Goal: Task Accomplishment & Management: Complete application form

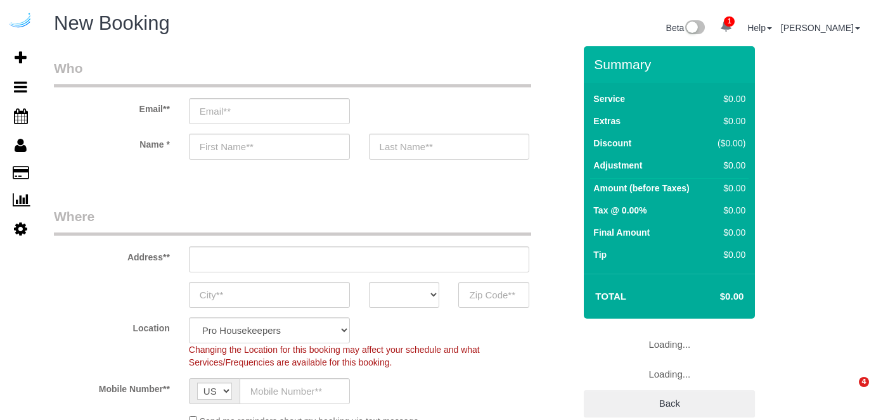
select select "4"
select select "number:9"
click at [277, 100] on input "email" at bounding box center [269, 111] width 161 height 26
type input "A"
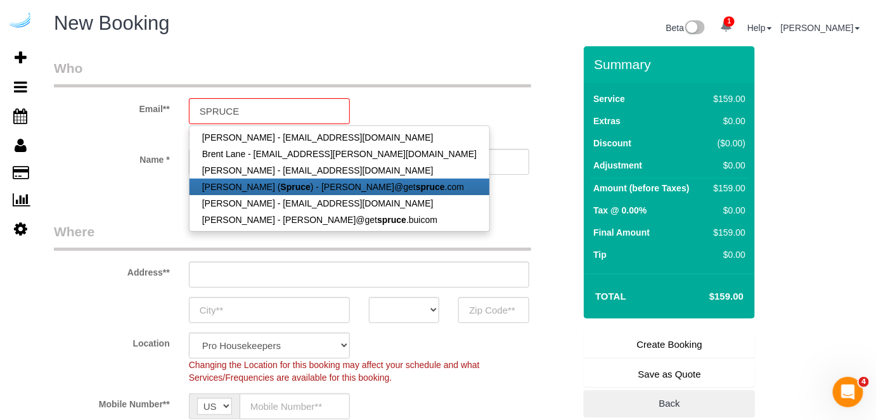
click at [262, 182] on link "[PERSON_NAME] ( Spruce ) - [PERSON_NAME]@get spruce .com" at bounding box center [339, 187] width 300 height 16
type input "[PERSON_NAME][EMAIL_ADDRESS][DOMAIN_NAME]"
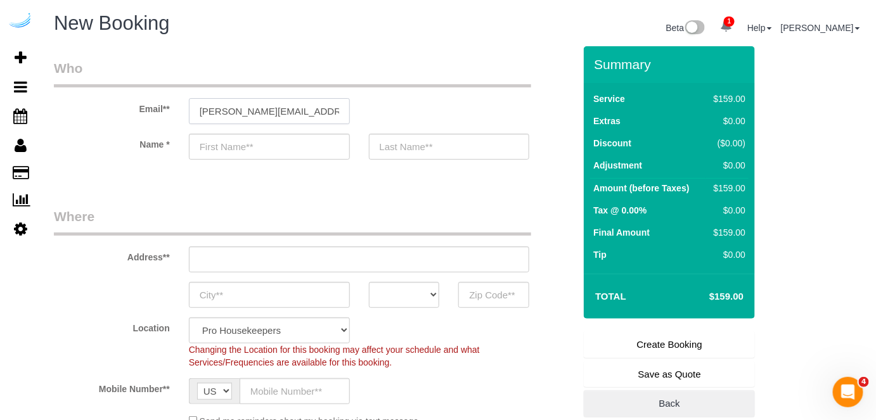
type input "[PERSON_NAME]"
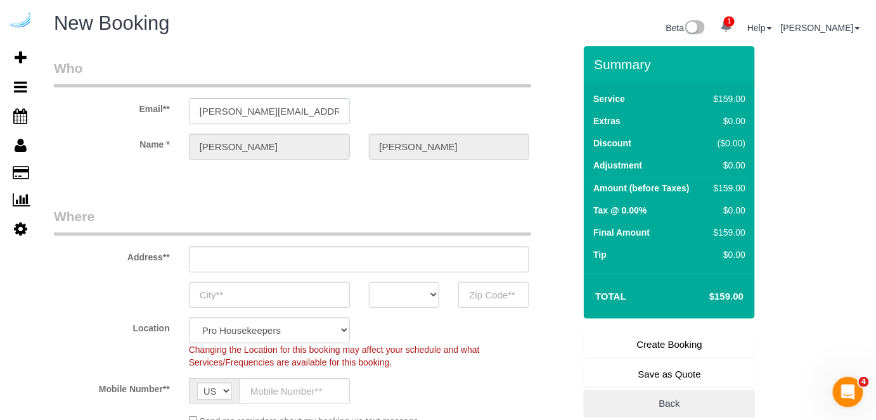
type input "[STREET_ADDRESS][PERSON_NAME]"
type input "Austin"
select select "[GEOGRAPHIC_DATA]"
type input "78704"
click at [301, 262] on input "[STREET_ADDRESS][PERSON_NAME]" at bounding box center [359, 259] width 341 height 26
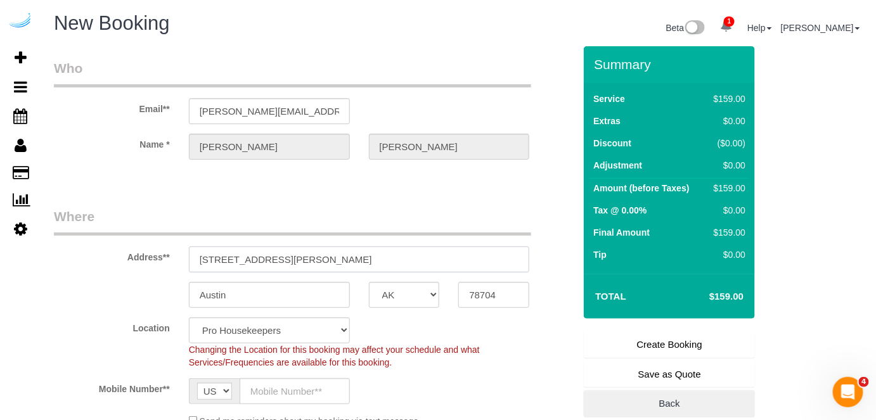
select select "9"
select select "object:3575"
paste input "[STREET_ADDRESS][PERSON_NAME][PERSON_NAME]"
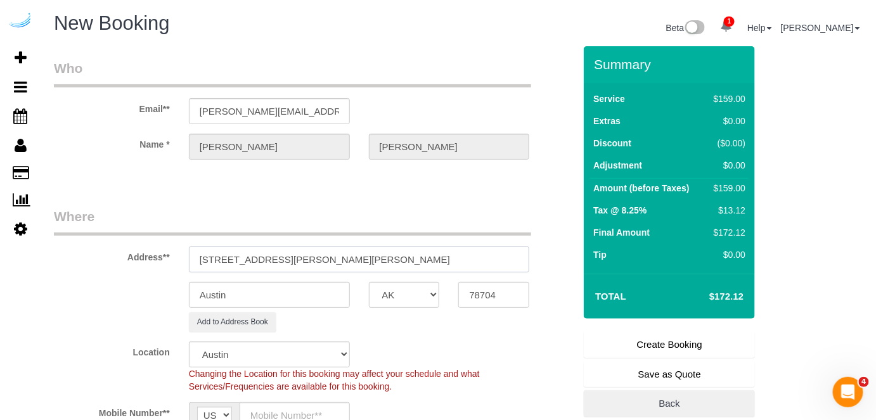
drag, startPoint x: 366, startPoint y: 255, endPoint x: 416, endPoint y: 246, distance: 50.8
click at [416, 246] on input "[STREET_ADDRESS][PERSON_NAME][PERSON_NAME]" at bounding box center [359, 259] width 341 height 26
type input "[STREET_ADDRESS][PERSON_NAME][PERSON_NAME]"
click at [483, 289] on input "78704" at bounding box center [493, 295] width 71 height 26
drag, startPoint x: 367, startPoint y: 258, endPoint x: 423, endPoint y: 243, distance: 58.6
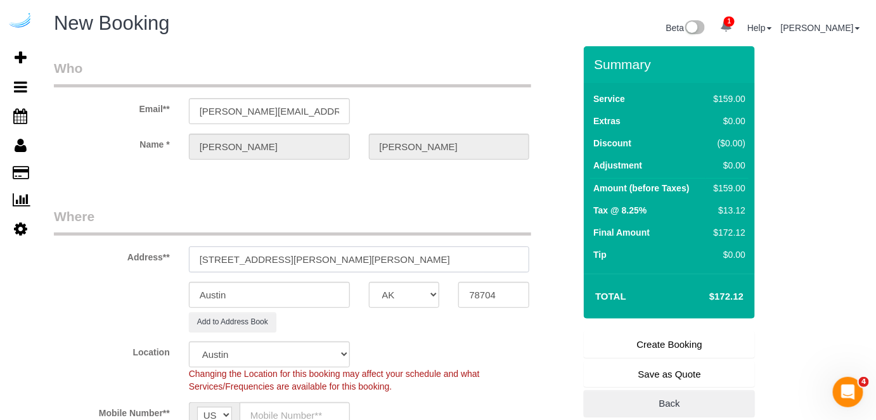
click at [423, 243] on div "Address** [STREET_ADDRESS][PERSON_NAME][PERSON_NAME]" at bounding box center [313, 239] width 539 height 65
click at [481, 289] on input "78704" at bounding box center [493, 295] width 71 height 26
paste input "30328"
type input "30328"
click at [400, 296] on select "AK AL AR AZ CA CO CT DC DE [GEOGRAPHIC_DATA] [GEOGRAPHIC_DATA] HI IA ID IL IN K…" at bounding box center [404, 295] width 71 height 26
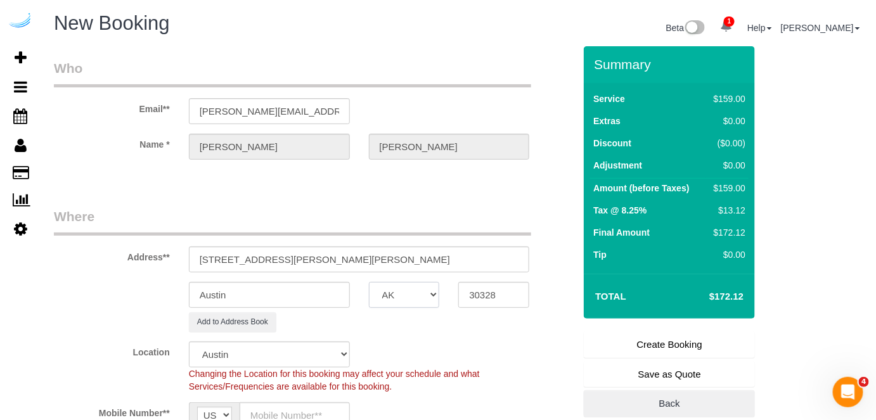
select select "8"
select select "object:3622"
select select "GA"
click at [369, 282] on select "AK AL AR AZ CA CO CT DC DE [GEOGRAPHIC_DATA] [GEOGRAPHIC_DATA] HI IA ID IL IN K…" at bounding box center [404, 295] width 71 height 26
drag, startPoint x: 345, startPoint y: 261, endPoint x: 286, endPoint y: 260, distance: 58.9
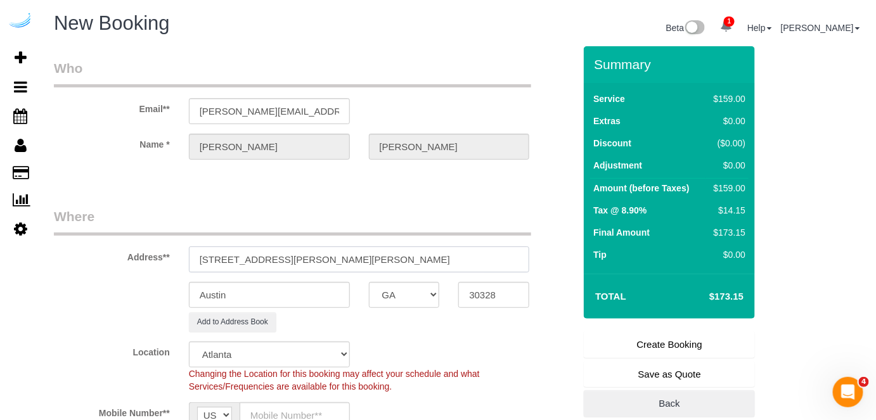
click at [286, 260] on input "[STREET_ADDRESS][PERSON_NAME][PERSON_NAME]" at bounding box center [359, 259] width 341 height 26
click at [271, 291] on input "Austin" at bounding box center [269, 295] width 161 height 26
paste input "[PERSON_NAME][GEOGRAPHIC_DATA]"
type input "[PERSON_NAME][GEOGRAPHIC_DATA]"
drag, startPoint x: 286, startPoint y: 257, endPoint x: 416, endPoint y: 264, distance: 129.4
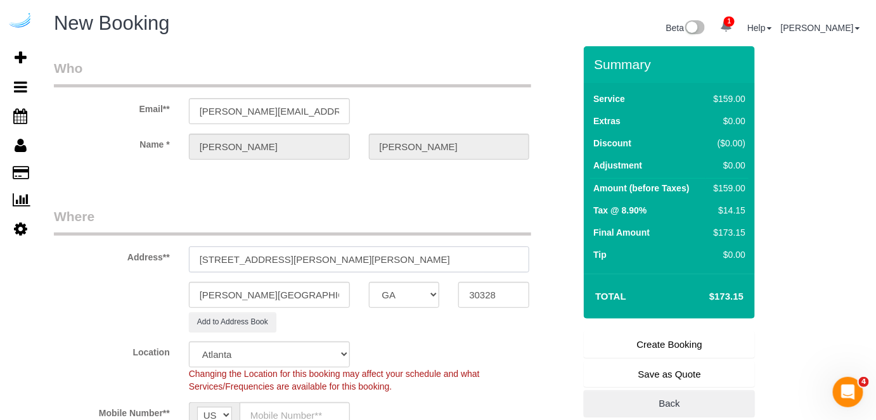
click at [416, 264] on input "[STREET_ADDRESS][PERSON_NAME][PERSON_NAME]" at bounding box center [359, 259] width 341 height 26
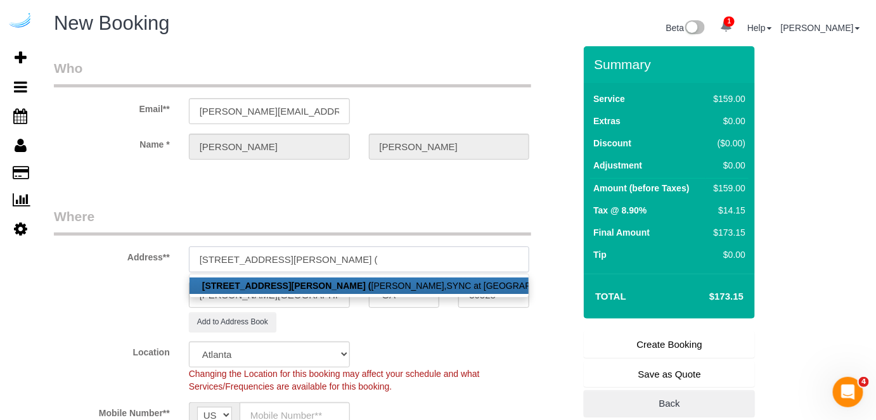
paste input "[PERSON_NAME]"
paste input "SYNC at Perimeter"
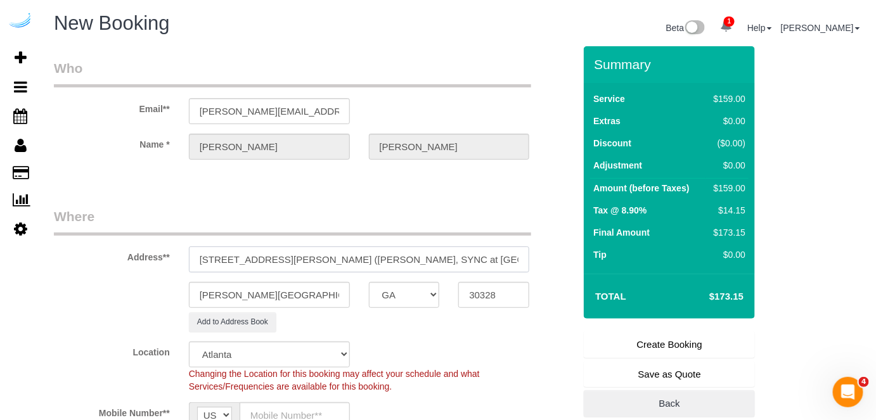
click at [454, 262] on input "[STREET_ADDRESS][PERSON_NAME] ([PERSON_NAME], SYNC at [GEOGRAPHIC_DATA] ," at bounding box center [359, 259] width 341 height 26
paste input "1472466"
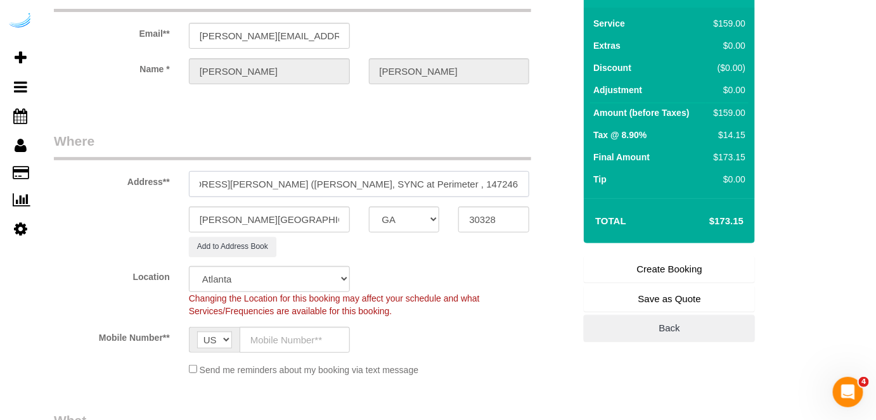
scroll to position [77, 0]
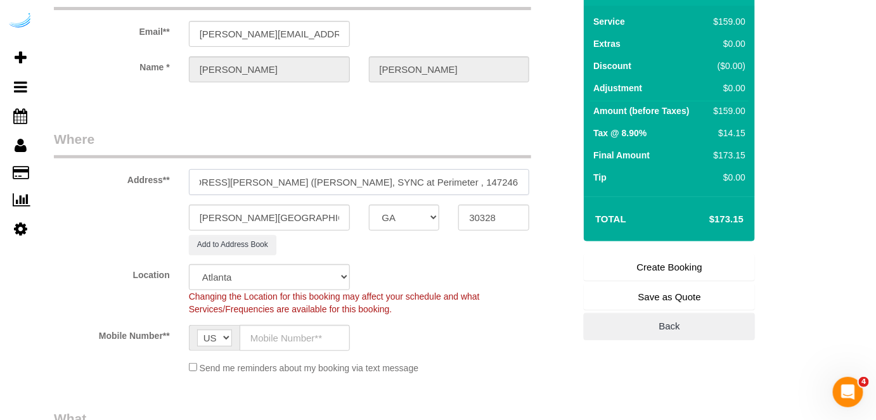
type input "[STREET_ADDRESS][PERSON_NAME] ([PERSON_NAME], SYNC at Perimeter , 1472466 )"
click at [309, 329] on input "text" at bounding box center [294, 338] width 110 height 26
type input "[PHONE_NUMBER]"
type input "[PERSON_NAME]"
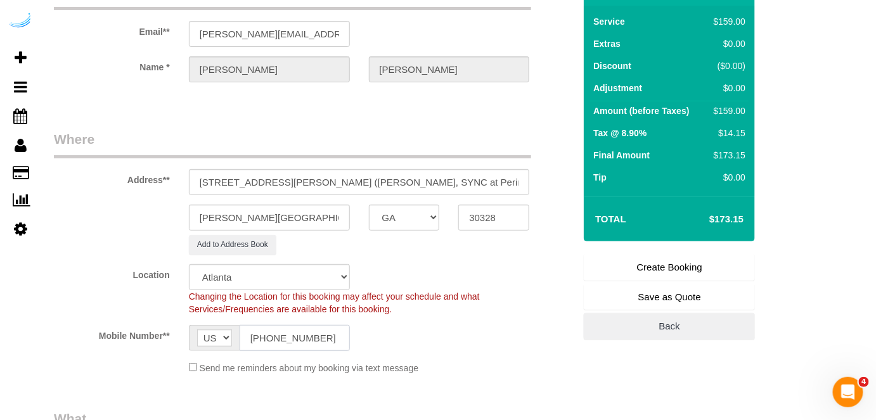
type input "[PHONE_NUMBER]"
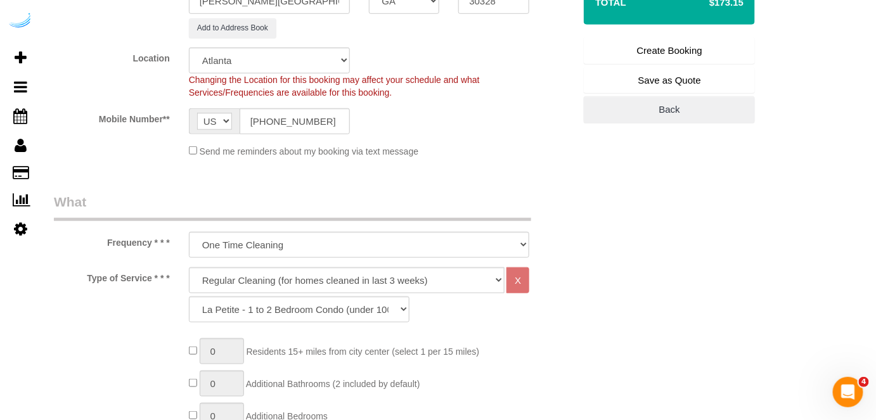
scroll to position [295, 0]
click at [405, 270] on select "Deep Cleaning (for homes that have not been cleaned in 3+ weeks) Spruce Regular…" at bounding box center [347, 279] width 316 height 26
select select "282"
click at [189, 266] on select "Deep Cleaning (for homes that have not been cleaned in 3+ weeks) Spruce Regular…" at bounding box center [347, 279] width 316 height 26
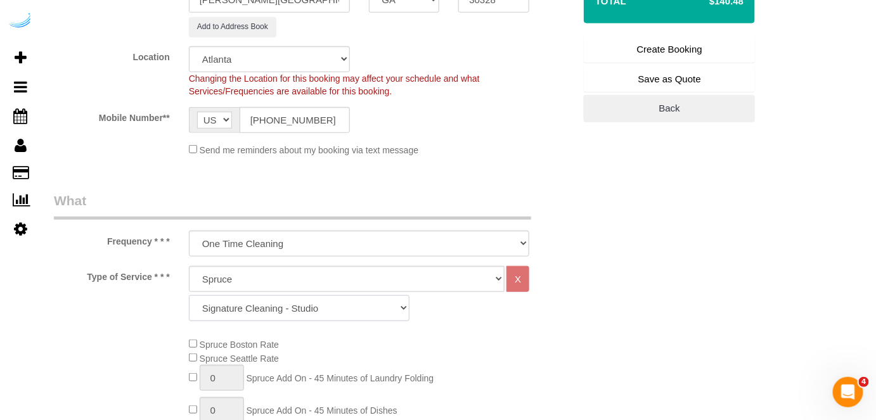
click at [297, 308] on select "Signature Cleaning - Studio Signature Cleaning - 1 Bed 1 Bath Signature Cleanin…" at bounding box center [299, 308] width 220 height 26
select select "309"
click at [189, 295] on select "Signature Cleaning - Studio Signature Cleaning - 1 Bed 1 Bath Signature Cleanin…" at bounding box center [299, 308] width 220 height 26
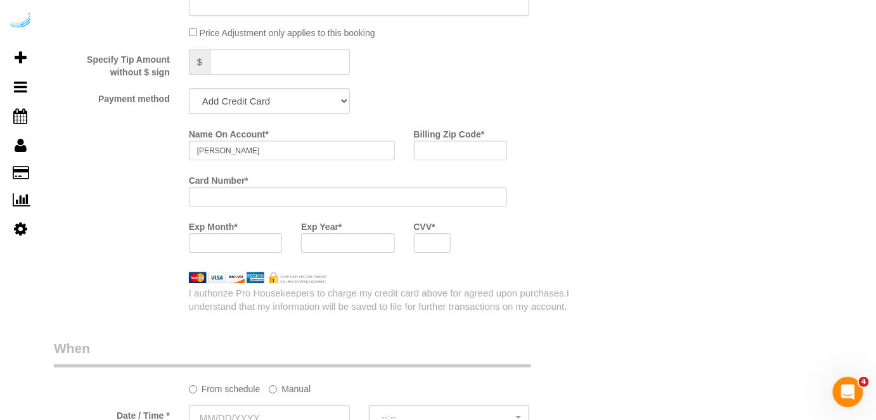
scroll to position [1204, 0]
click at [303, 105] on select "Add Credit Card Cash Check Paypal" at bounding box center [269, 100] width 161 height 26
select select "string:check"
click at [189, 89] on select "Add Credit Card Cash Check Paypal" at bounding box center [269, 100] width 161 height 26
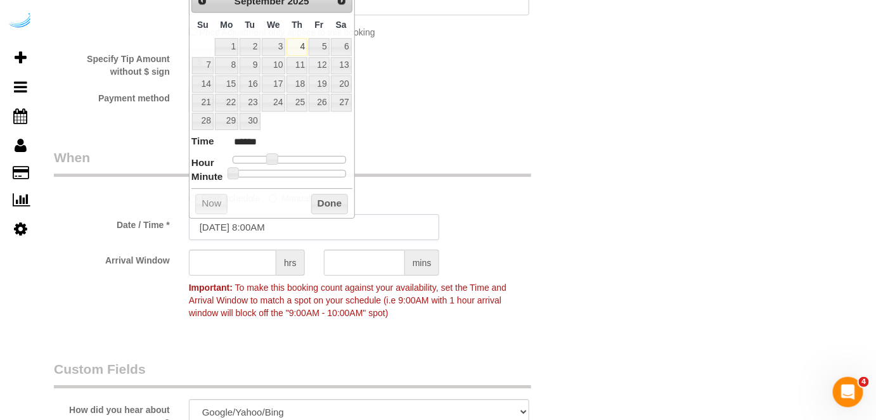
click at [274, 220] on input "[DATE] 8:00AM" at bounding box center [314, 227] width 251 height 26
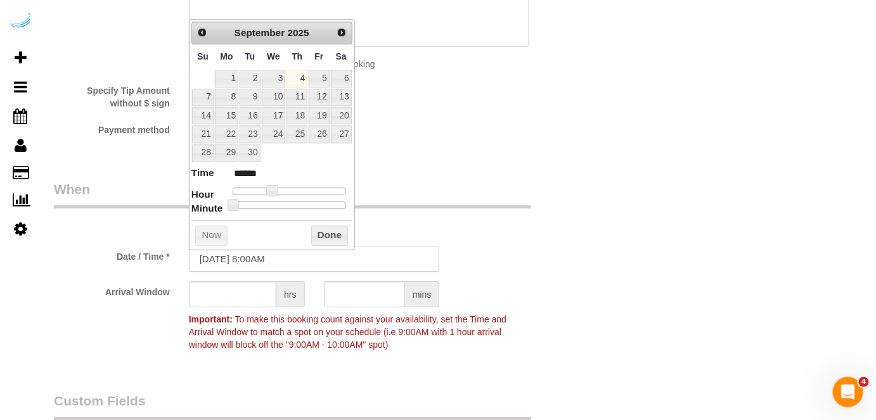
scroll to position [1171, 0]
click at [296, 77] on link "4" at bounding box center [296, 78] width 21 height 17
type input "[DATE] 9:00AM"
type input "******"
type input "[DATE] 10:00AM"
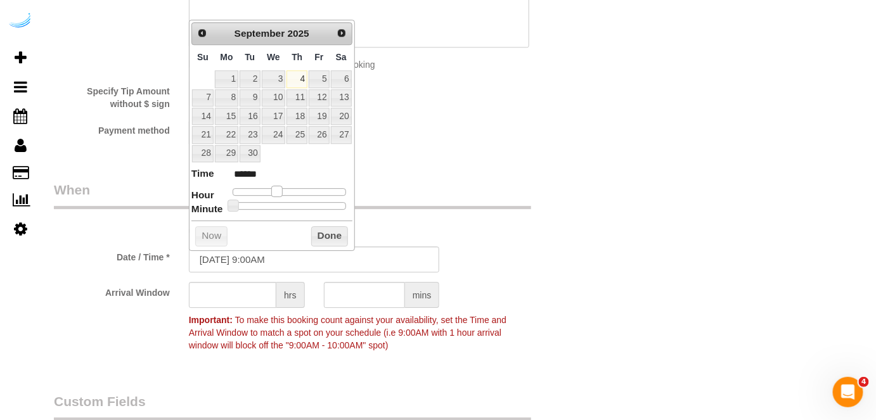
type input "*******"
drag, startPoint x: 271, startPoint y: 188, endPoint x: 281, endPoint y: 189, distance: 9.6
click at [281, 189] on span at bounding box center [281, 191] width 11 height 11
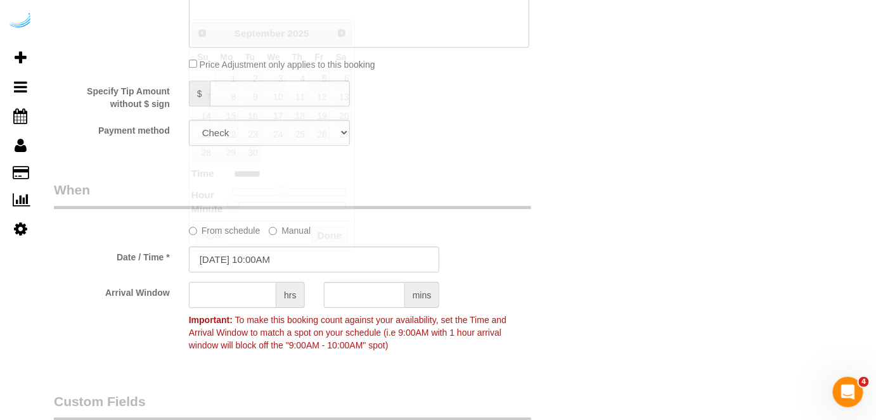
click at [233, 293] on input "text" at bounding box center [232, 295] width 87 height 26
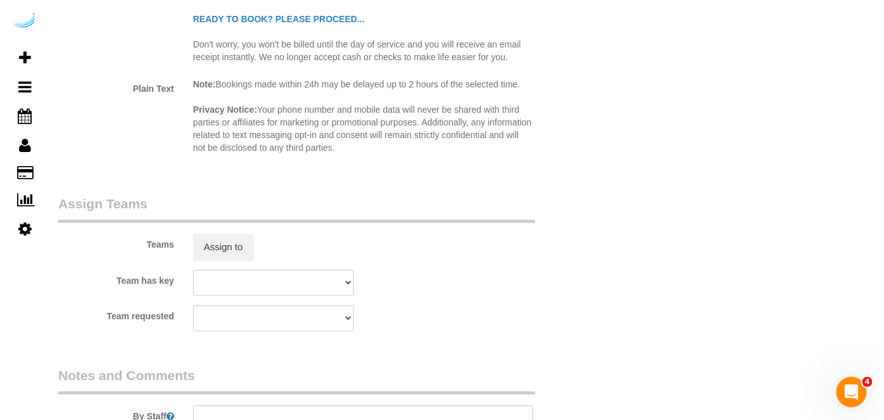
scroll to position [1719, 0]
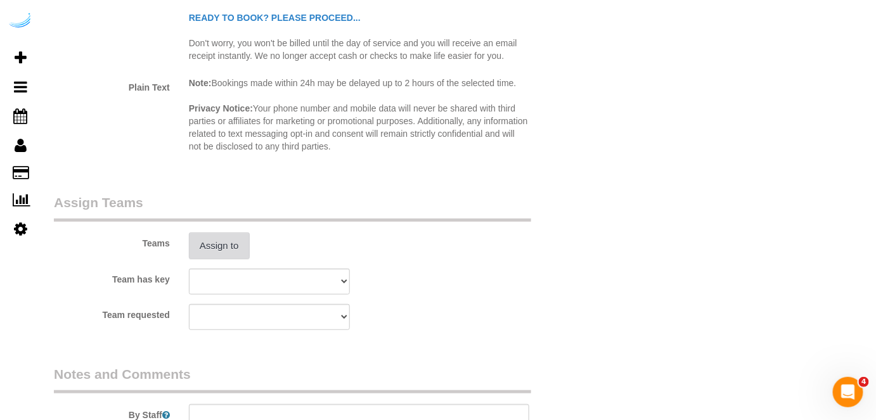
type input "3"
click at [244, 241] on button "Assign to" at bounding box center [219, 246] width 61 height 27
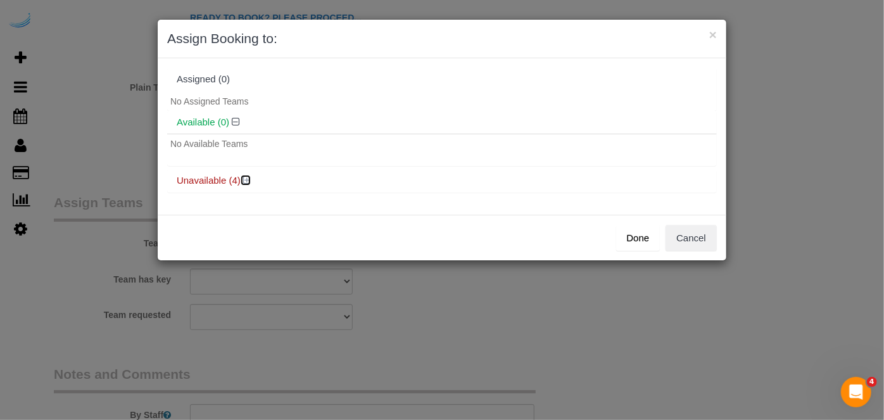
click at [250, 177] on icon at bounding box center [247, 180] width 8 height 10
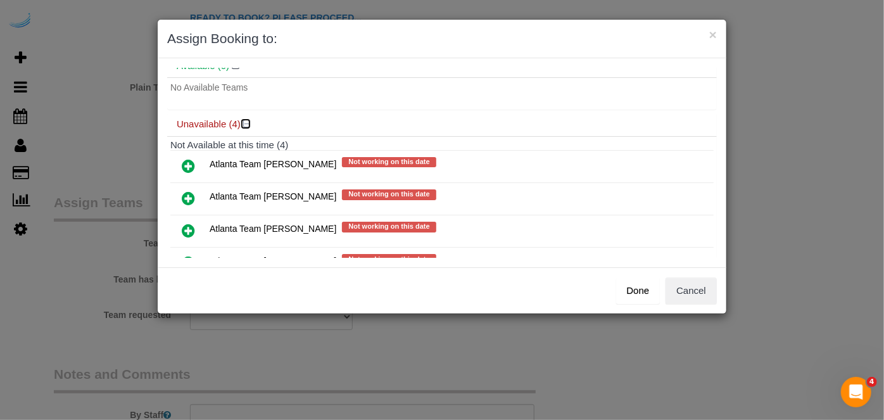
scroll to position [57, 0]
click at [186, 193] on icon at bounding box center [188, 197] width 13 height 15
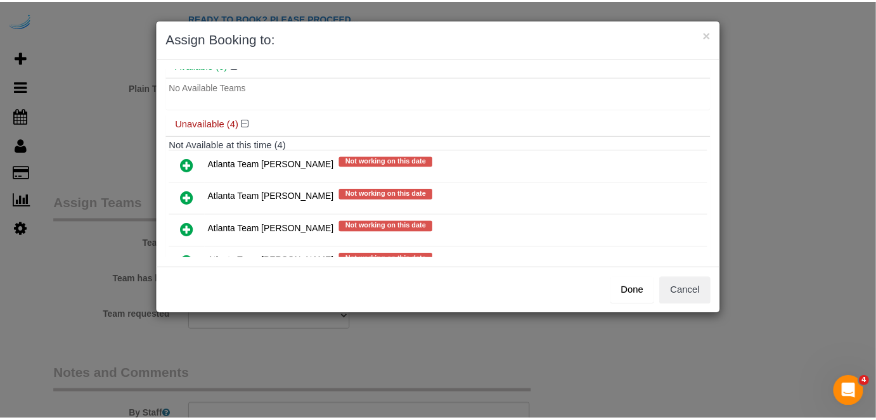
scroll to position [86, 0]
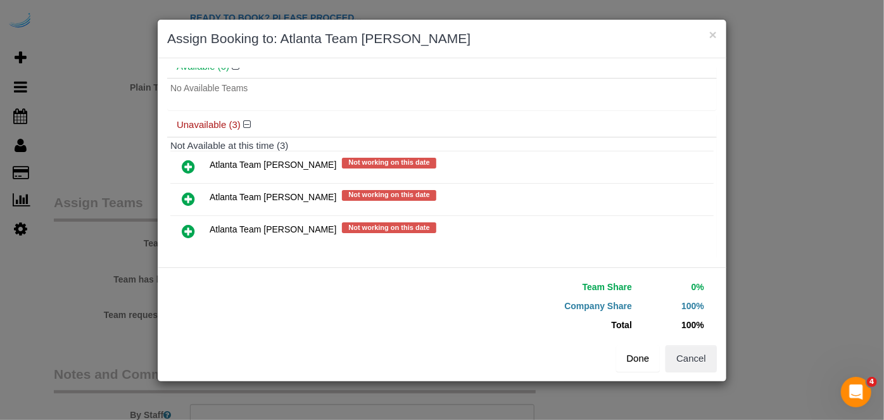
click at [654, 356] on button "Done" at bounding box center [638, 358] width 44 height 27
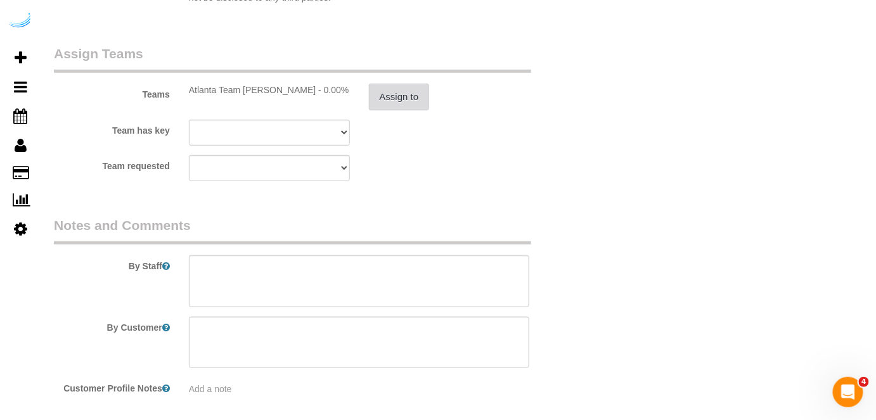
scroll to position [1868, 0]
click at [450, 293] on textarea at bounding box center [359, 282] width 341 height 52
click at [253, 269] on textarea at bounding box center [359, 282] width 341 height 52
click at [364, 267] on textarea at bounding box center [359, 282] width 341 height 52
paste textarea "Permanent Notes:No notes from this [DOMAIN_NAME][DATE] Notes:We have a cat! Ent…"
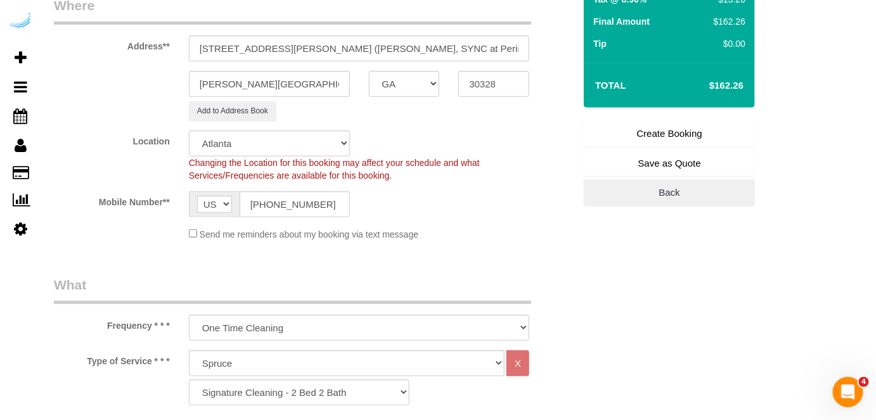
scroll to position [199, 0]
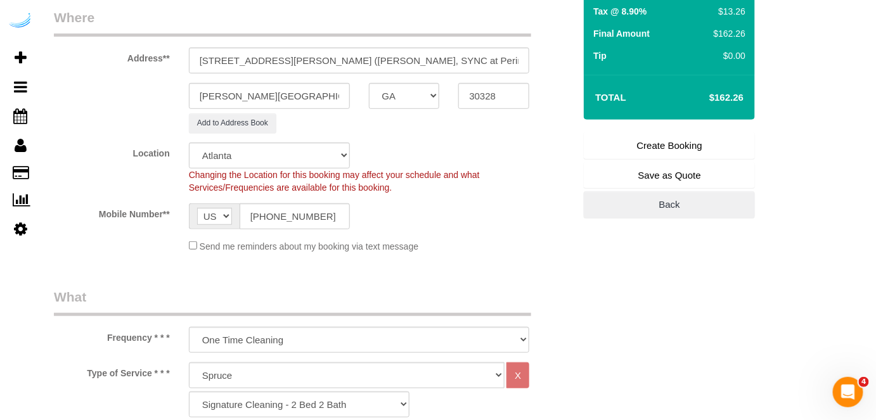
type textarea "Recurrency: One time service Permanent Notes:No notes from this [DOMAIN_NAME][D…"
click at [666, 141] on link "Create Booking" at bounding box center [669, 145] width 171 height 27
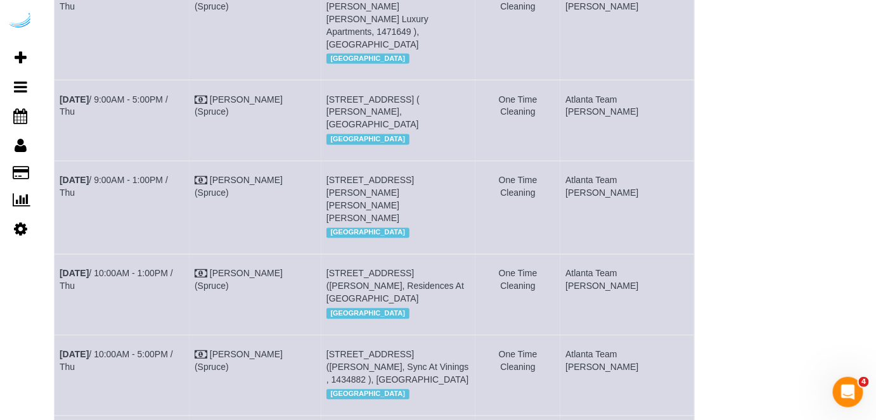
scroll to position [790, 0]
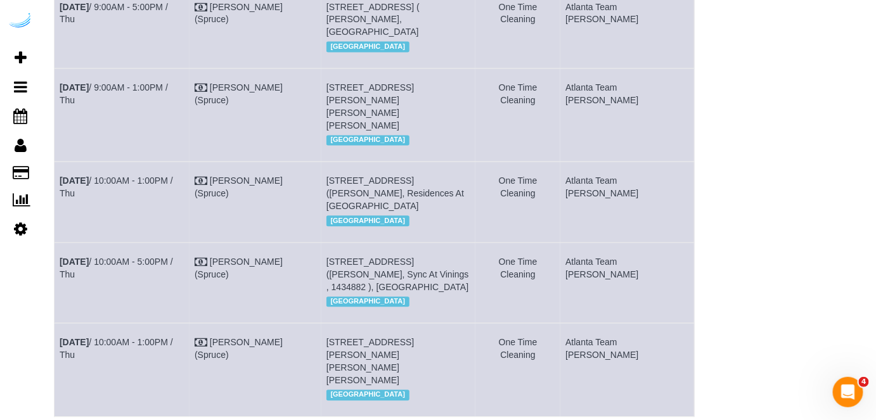
drag, startPoint x: 208, startPoint y: 266, endPoint x: 60, endPoint y: 255, distance: 148.1
click at [60, 324] on td "[DATE] 10:00AM - 1:00PM / Thu" at bounding box center [121, 370] width 135 height 93
copy link "[DATE] 10:00AM - 1:00PM / Thu"
drag, startPoint x: 507, startPoint y: 283, endPoint x: 341, endPoint y: 263, distance: 167.2
click at [341, 324] on tr "[DATE] 10:00AM - 1:00PM / Thu [PERSON_NAME] (Spruce) [STREET_ADDRESS][PERSON_NA…" at bounding box center [374, 370] width 640 height 93
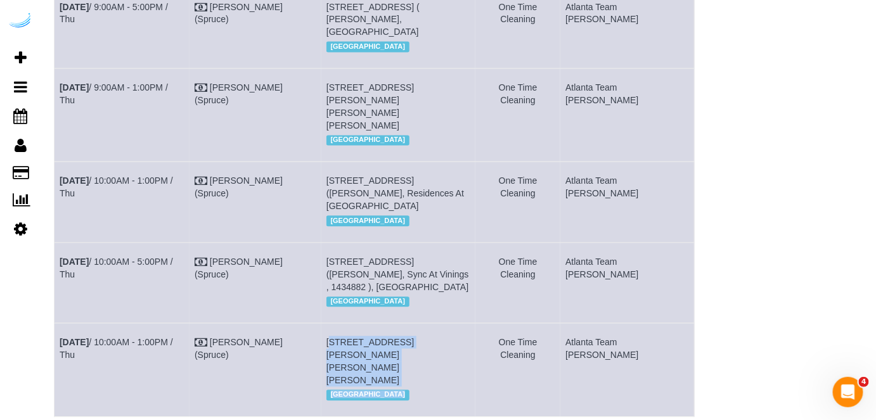
click at [417, 328] on td "[STREET_ADDRESS][PERSON_NAME][PERSON_NAME][PERSON_NAME] [GEOGRAPHIC_DATA]" at bounding box center [398, 370] width 155 height 93
drag, startPoint x: 497, startPoint y: 293, endPoint x: 343, endPoint y: 262, distance: 156.3
click at [343, 324] on td "[STREET_ADDRESS][PERSON_NAME][PERSON_NAME][PERSON_NAME] [GEOGRAPHIC_DATA]" at bounding box center [398, 370] width 155 height 93
copy span "[STREET_ADDRESS][PERSON_NAME][PERSON_NAME][PERSON_NAME]"
drag, startPoint x: 687, startPoint y: 265, endPoint x: 602, endPoint y: 271, distance: 85.0
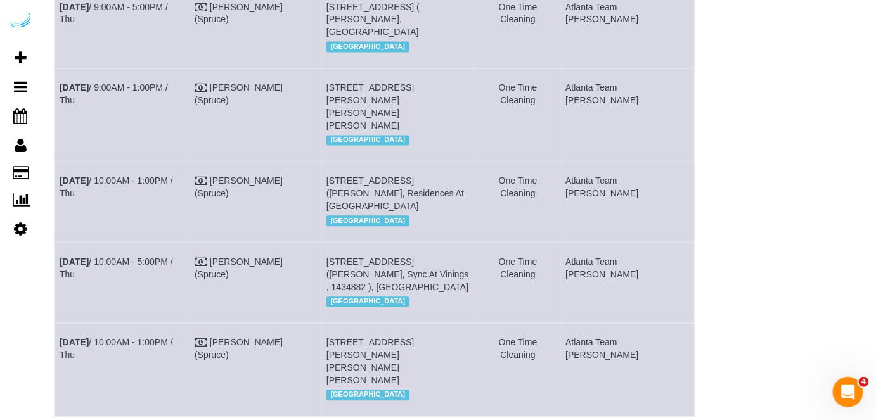
click at [602, 324] on td "Atlanta Team [PERSON_NAME]" at bounding box center [627, 370] width 134 height 93
copy td "Atlanta Team [PERSON_NAME]"
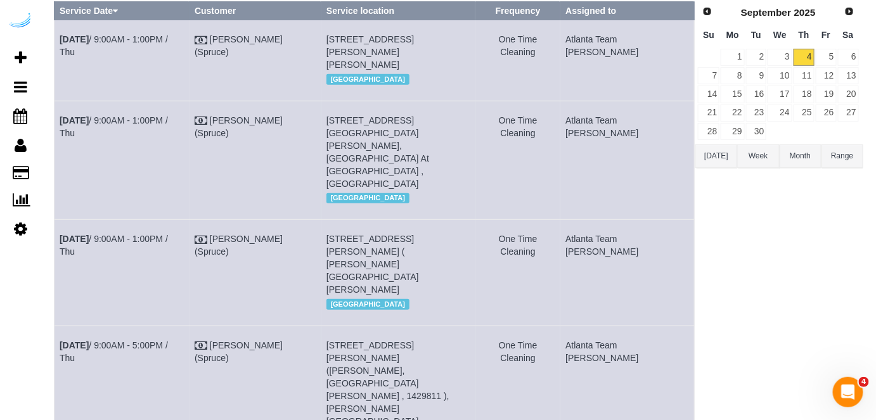
scroll to position [0, 0]
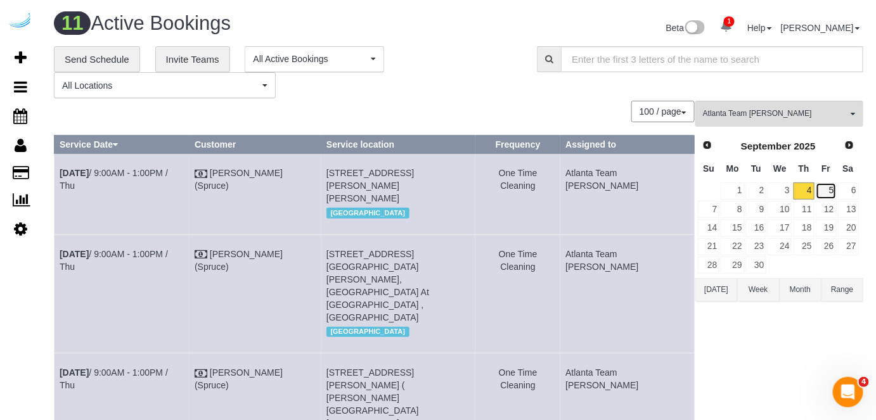
click at [831, 186] on link "5" at bounding box center [825, 190] width 21 height 17
